Goal: Task Accomplishment & Management: Use online tool/utility

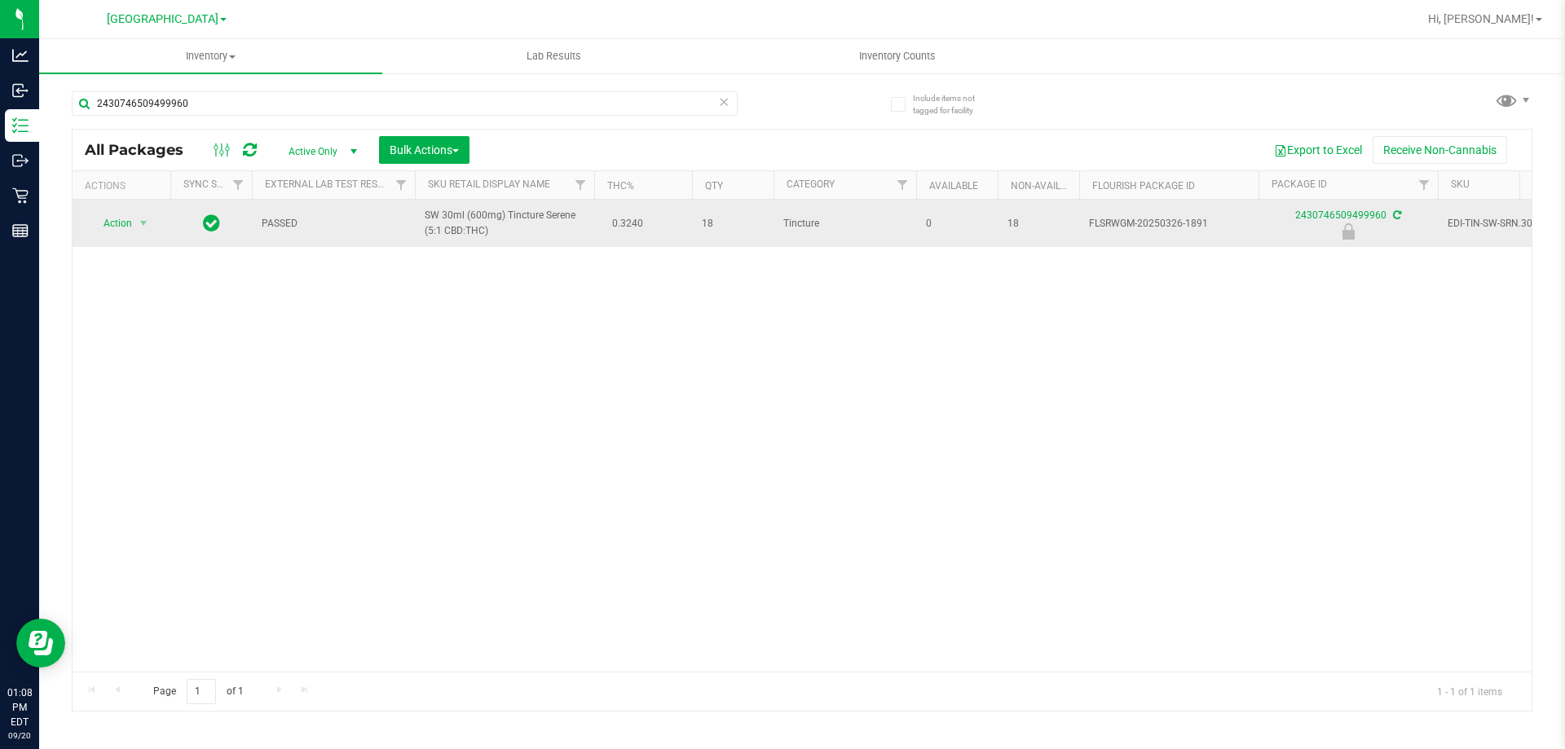
type input "2430746509499960"
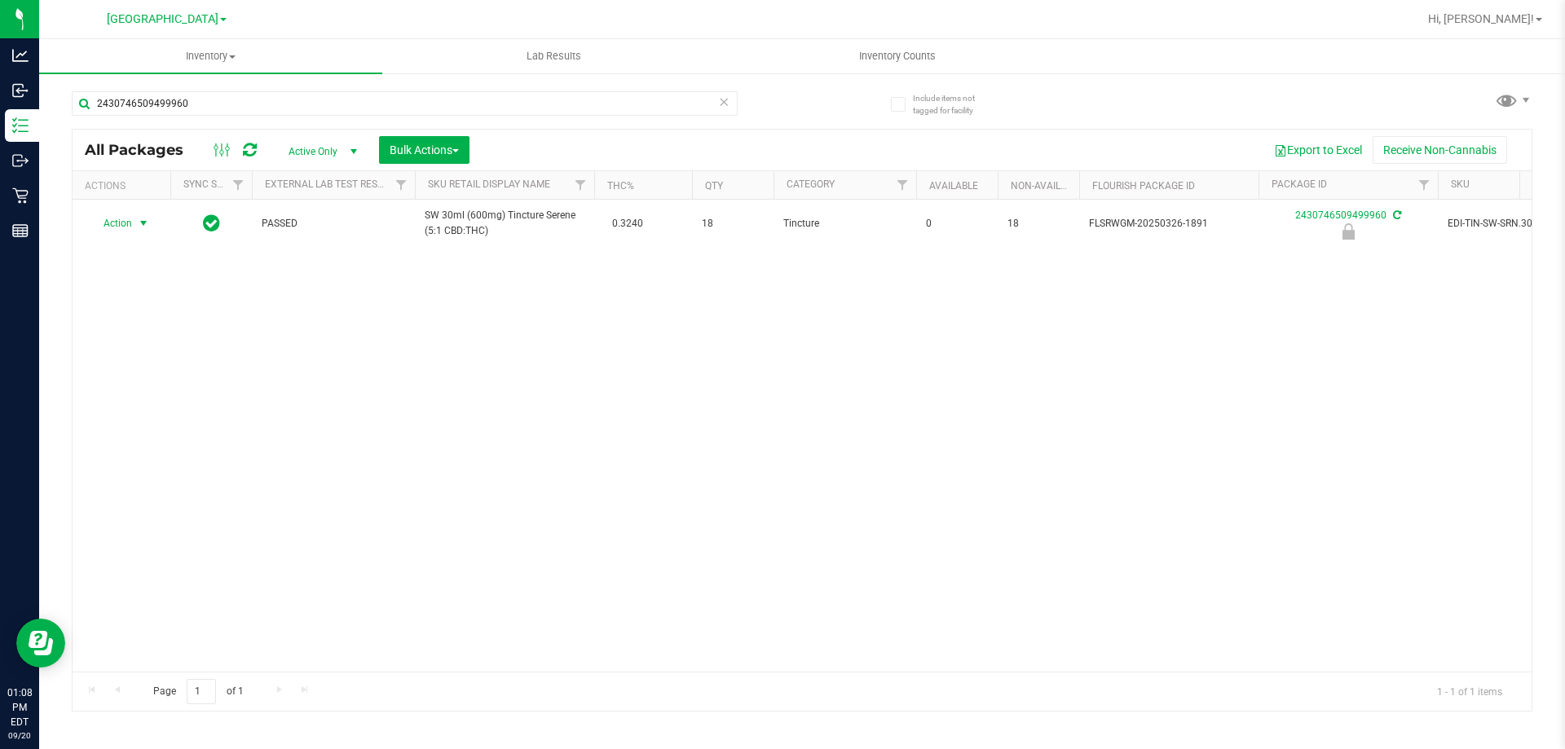
drag, startPoint x: 134, startPoint y: 218, endPoint x: 133, endPoint y: 235, distance: 16.3
click at [134, 220] on span "select" at bounding box center [144, 223] width 20 height 23
click at [139, 405] on li "Unlock package" at bounding box center [142, 417] width 104 height 24
click at [220, 104] on input "2430746509499960" at bounding box center [405, 103] width 666 height 24
click at [220, 103] on input "2430746509499960" at bounding box center [405, 103] width 666 height 24
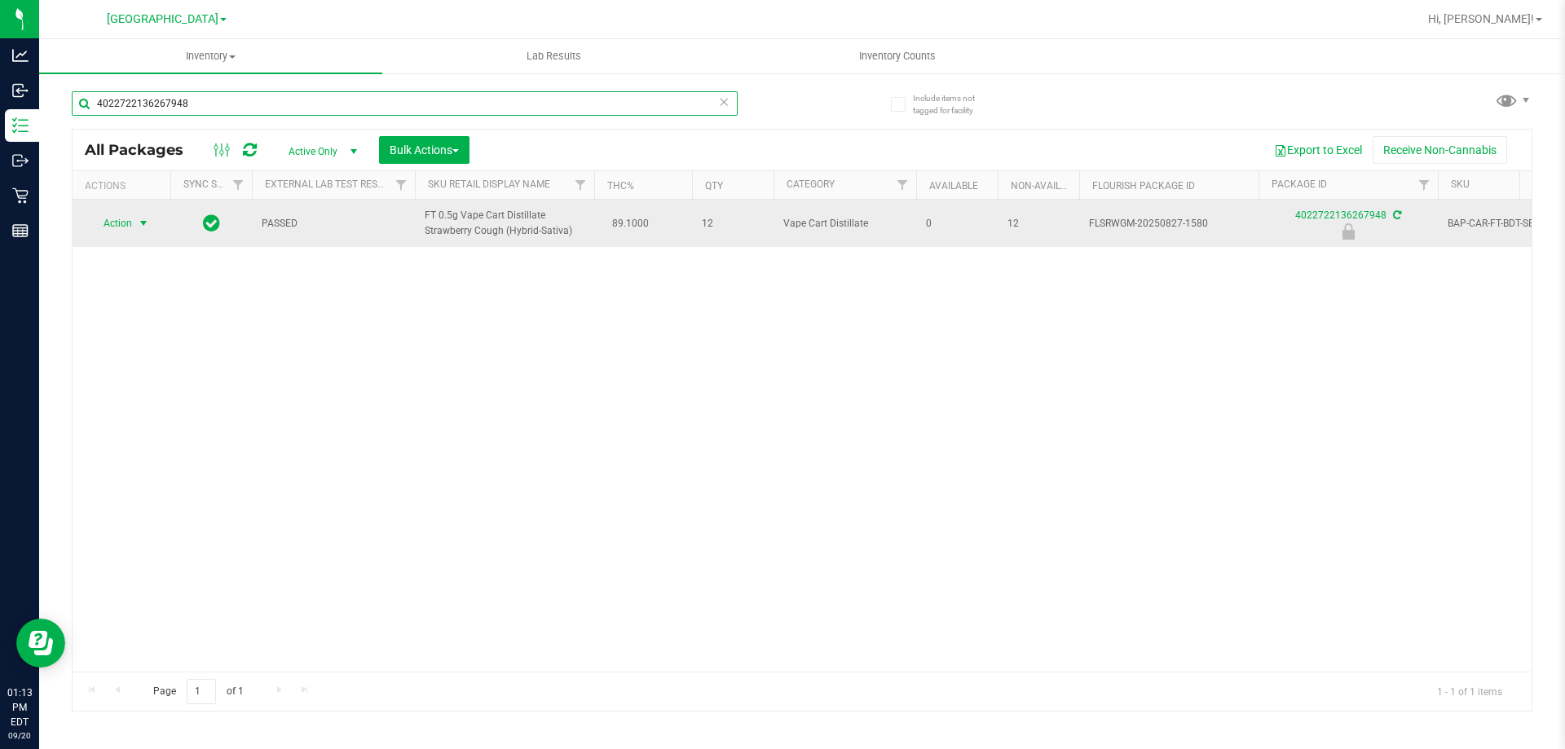
type input "4022722136267948"
click at [130, 227] on span "Action" at bounding box center [111, 223] width 44 height 23
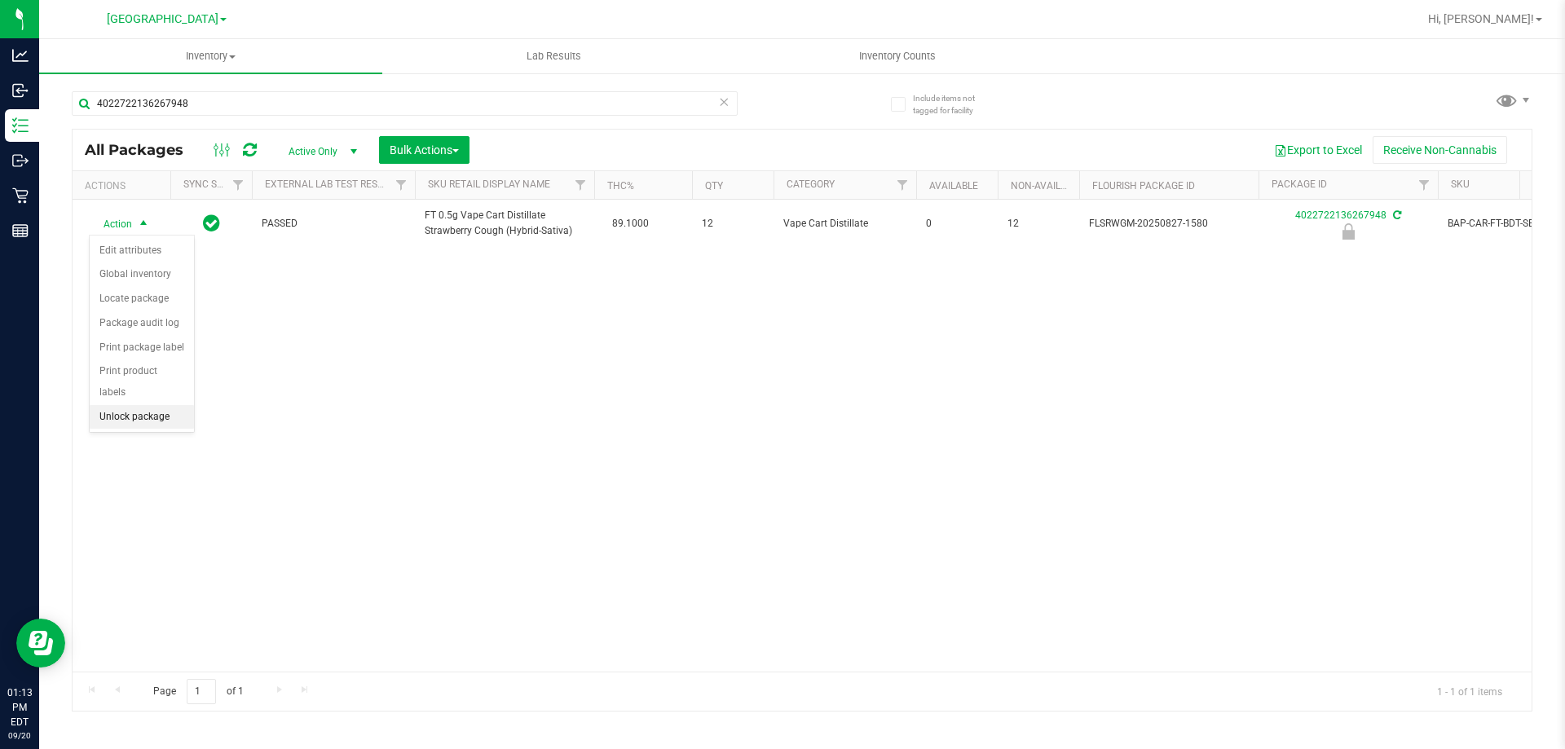
click at [157, 405] on li "Unlock package" at bounding box center [142, 417] width 104 height 24
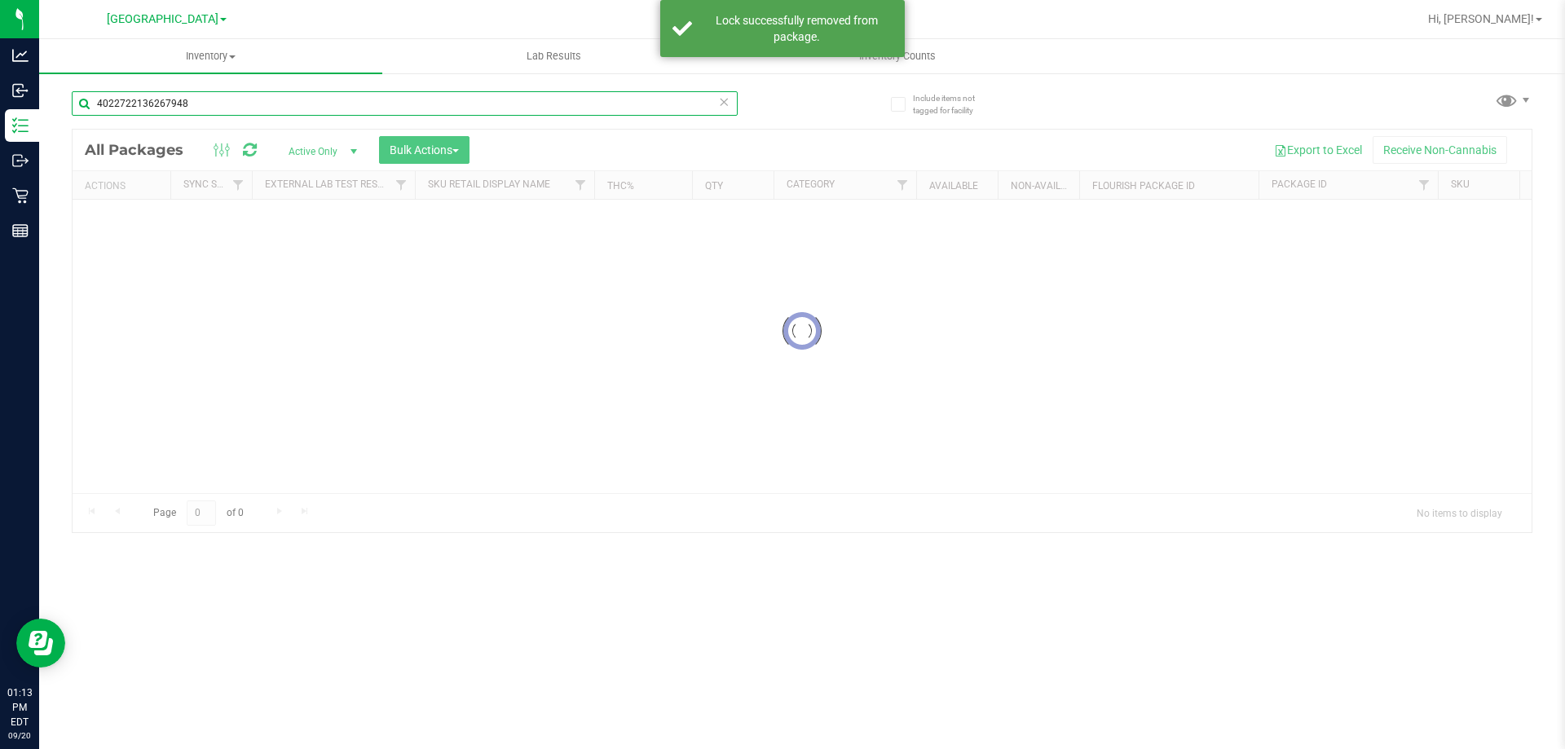
click at [215, 98] on input "4022722136267948" at bounding box center [405, 103] width 666 height 24
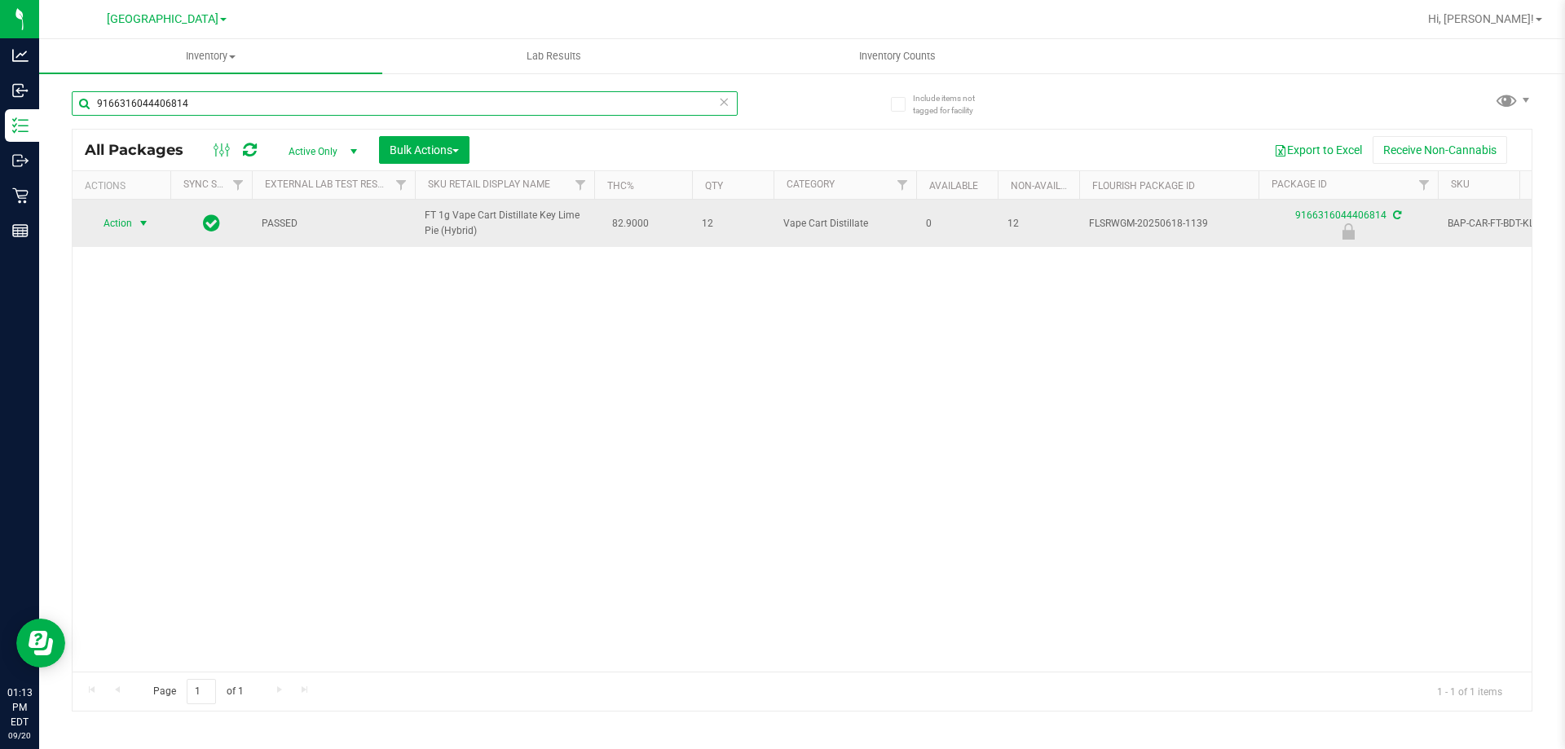
type input "9166316044406814"
click at [116, 224] on span "Action" at bounding box center [111, 223] width 44 height 23
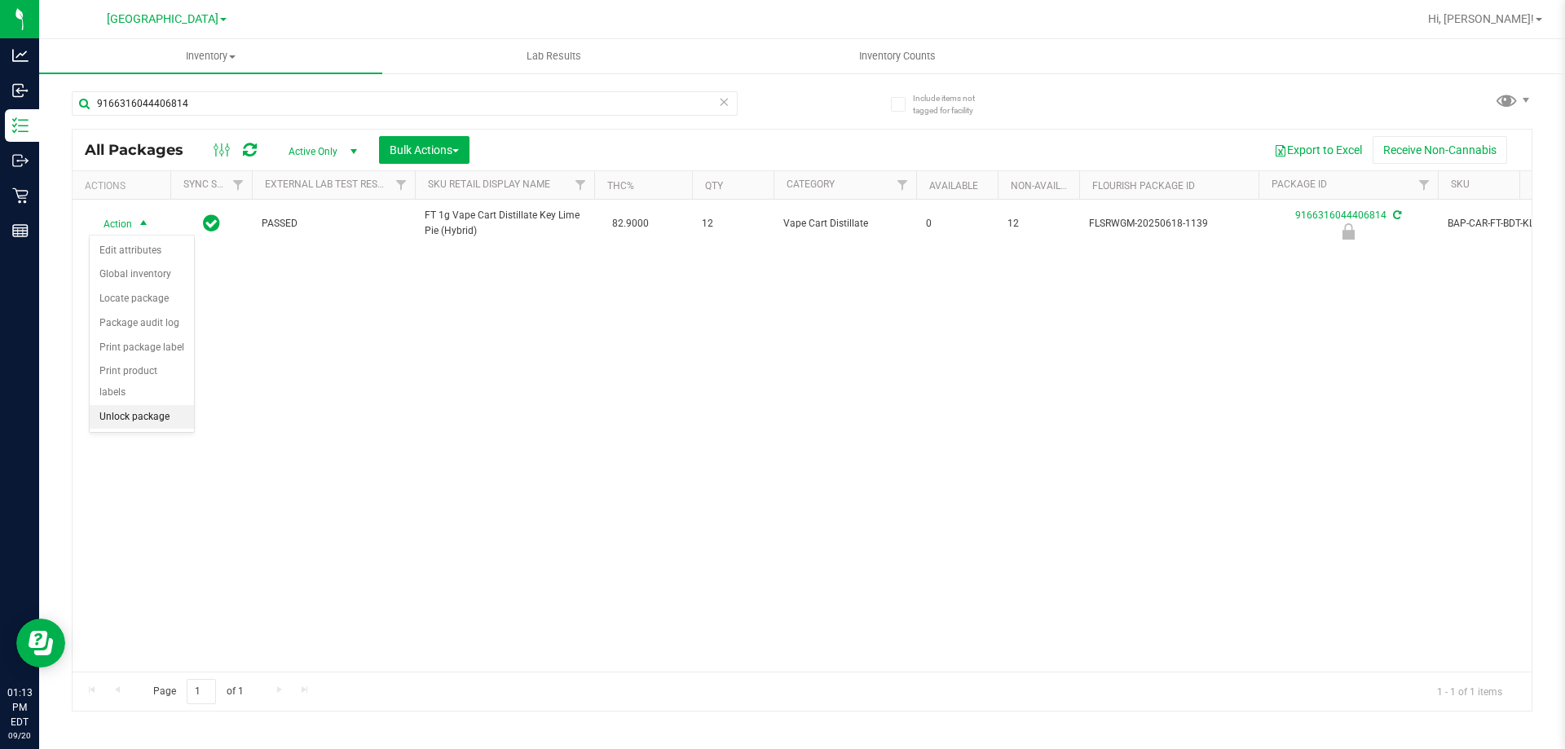
click at [151, 405] on li "Unlock package" at bounding box center [142, 417] width 104 height 24
